Goal: Task Accomplishment & Management: Manage account settings

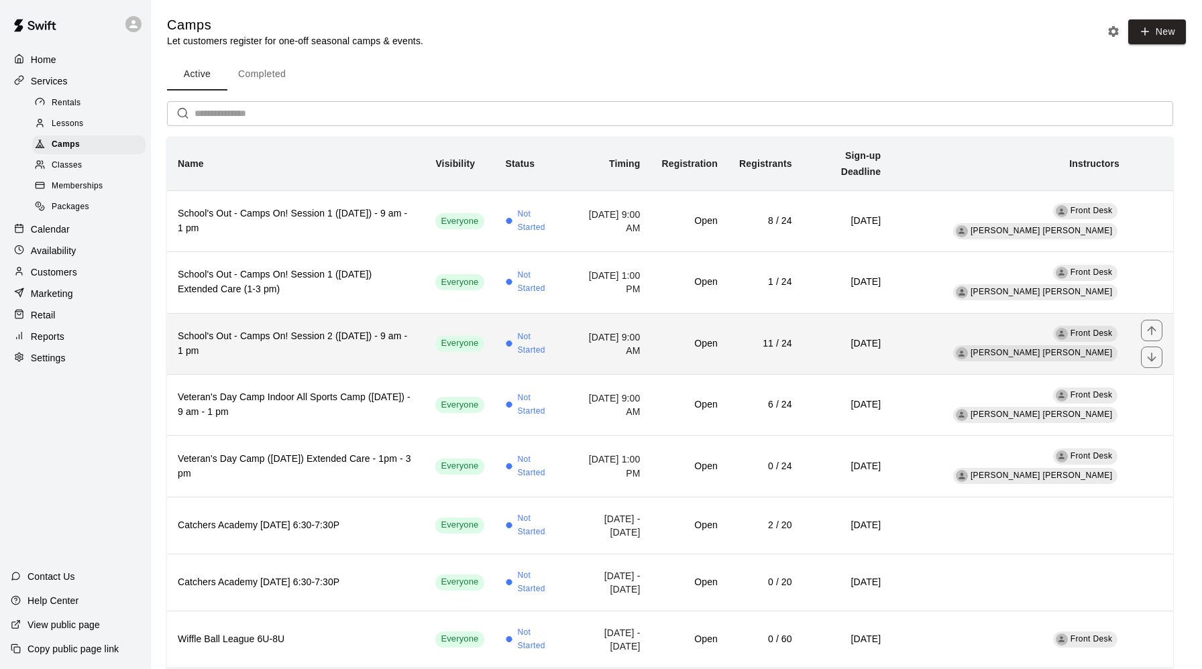
click at [328, 329] on h6 "School's Out - Camps On! Session 2 ([DATE]) - 9 am - 1 pm" at bounding box center [296, 344] width 236 height 30
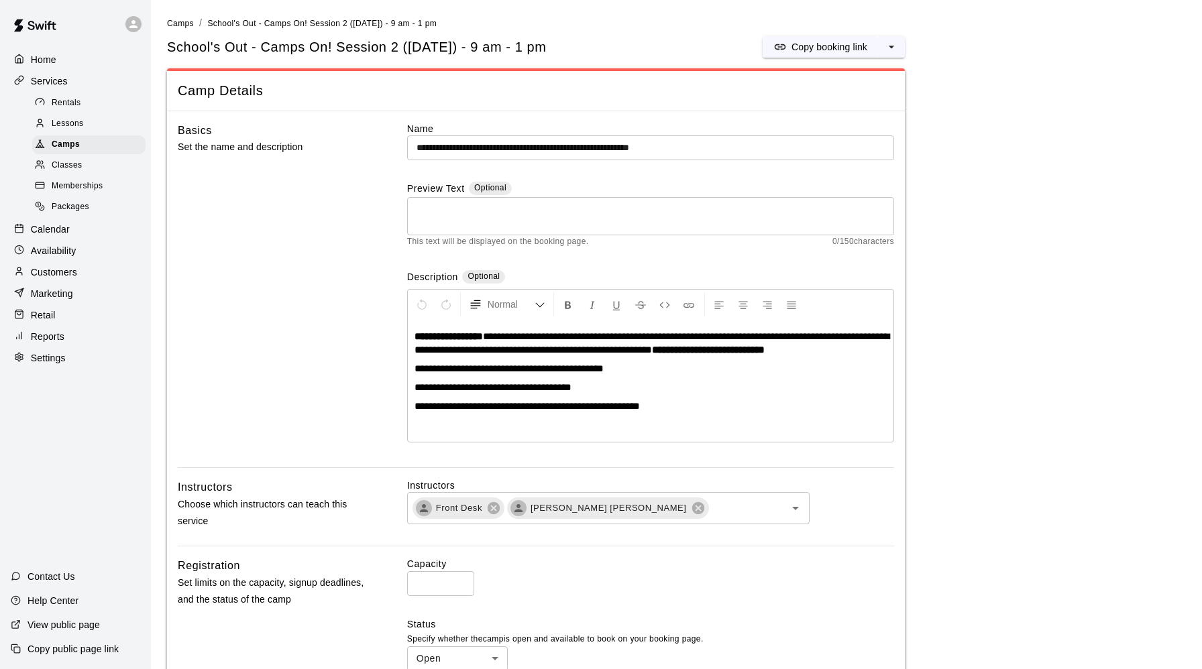
click at [47, 278] on p "Customers" at bounding box center [54, 272] width 46 height 13
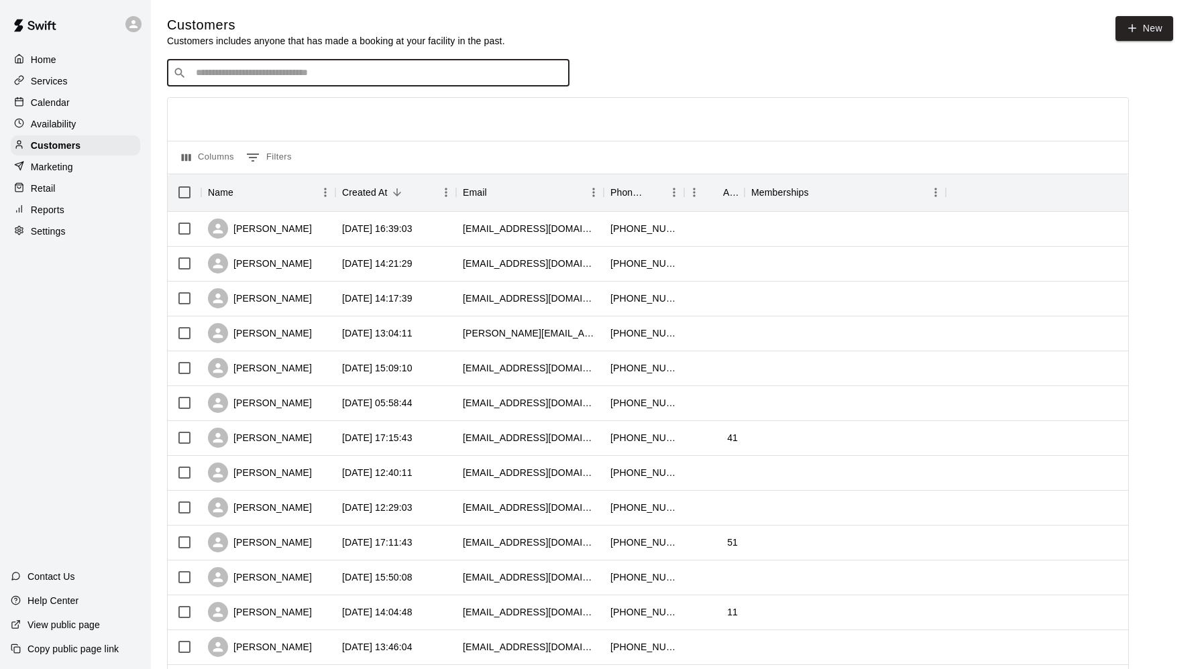
click at [242, 78] on input "Search customers by name or email" at bounding box center [377, 72] width 371 height 13
type input "*****"
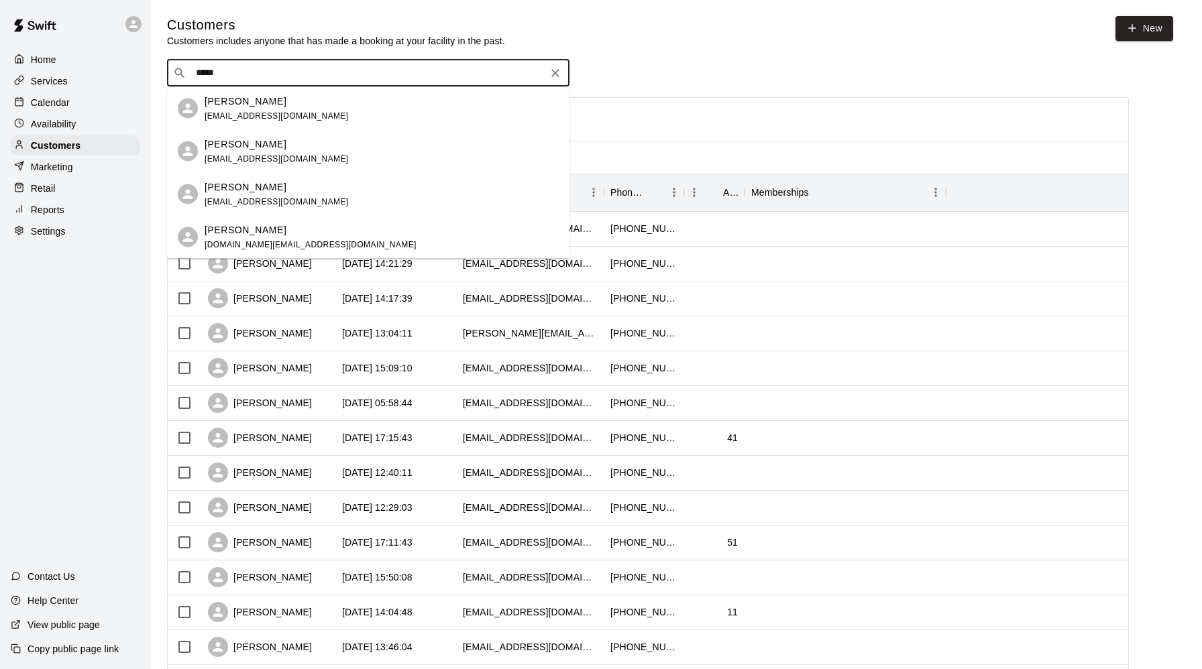
click at [226, 146] on p "[PERSON_NAME]" at bounding box center [246, 144] width 82 height 14
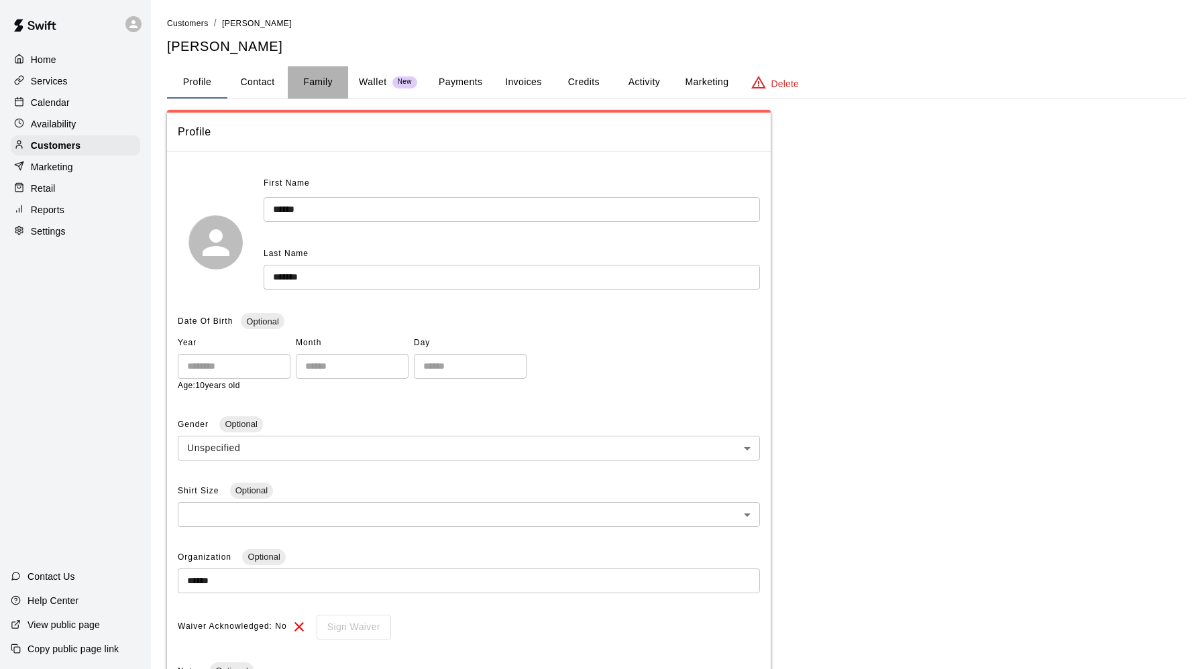
click at [312, 78] on button "Family" at bounding box center [318, 82] width 60 height 32
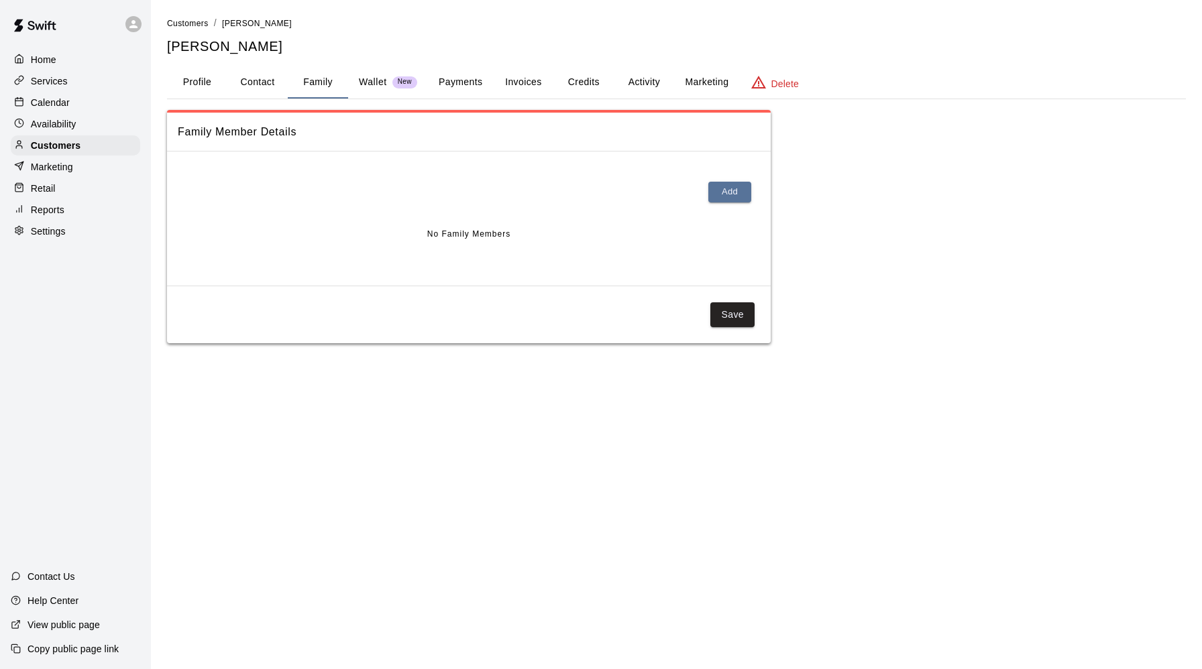
click at [934, 261] on div "Family Member Details Add No Family Members Save" at bounding box center [676, 226] width 1019 height 233
